Goal: Task Accomplishment & Management: Manage account settings

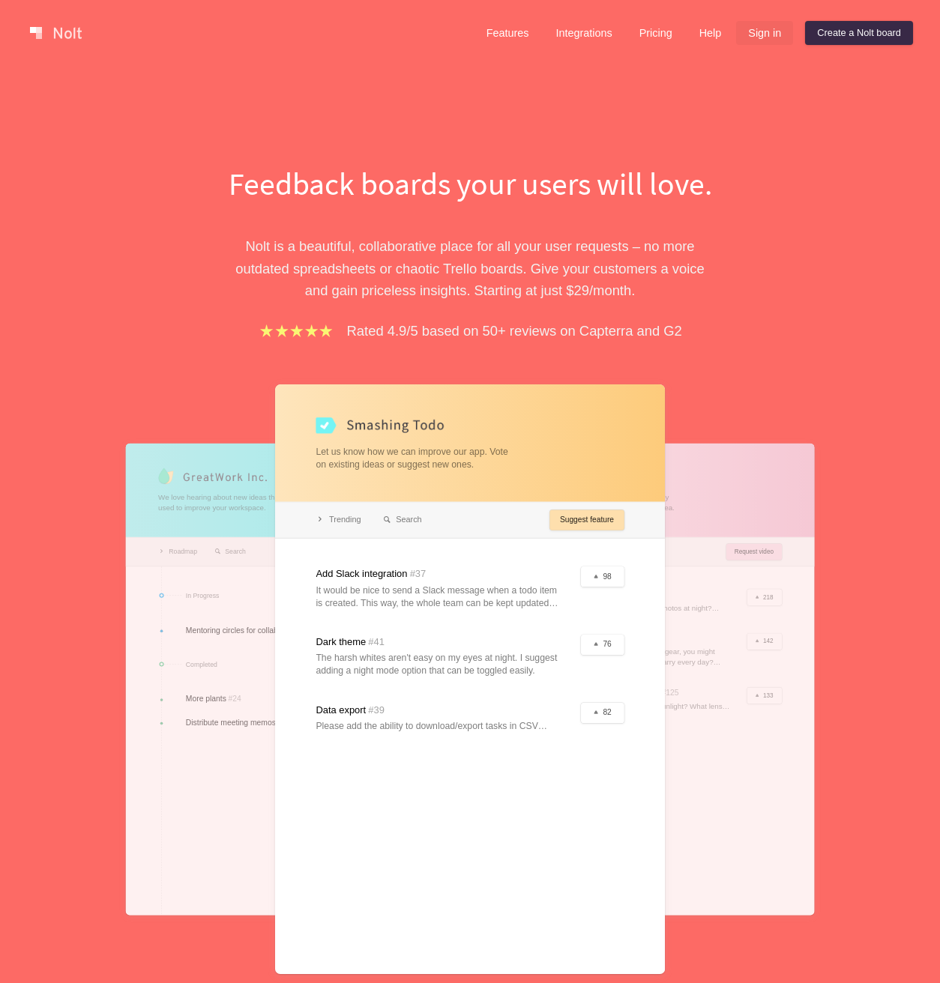
click at [766, 35] on link "Sign in" at bounding box center [764, 33] width 57 height 24
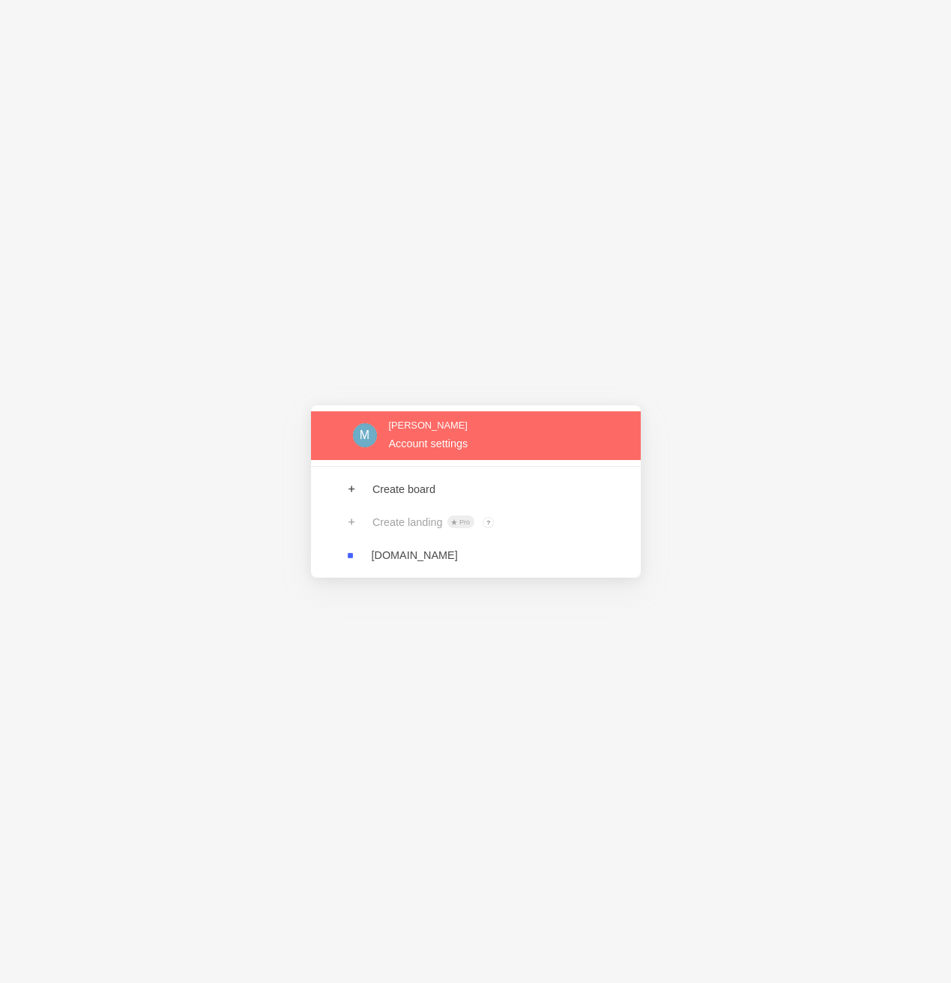
click at [438, 443] on link at bounding box center [476, 435] width 330 height 49
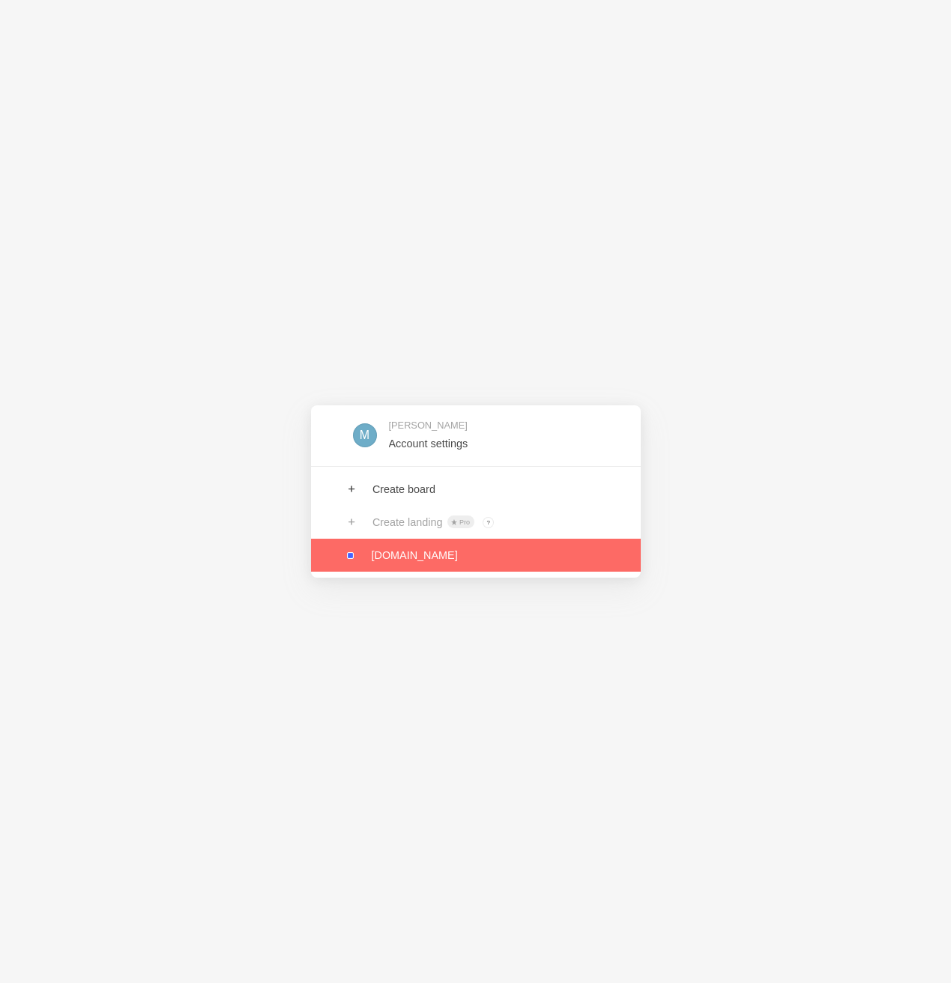
click at [401, 569] on link at bounding box center [476, 555] width 330 height 33
